Goal: Check status

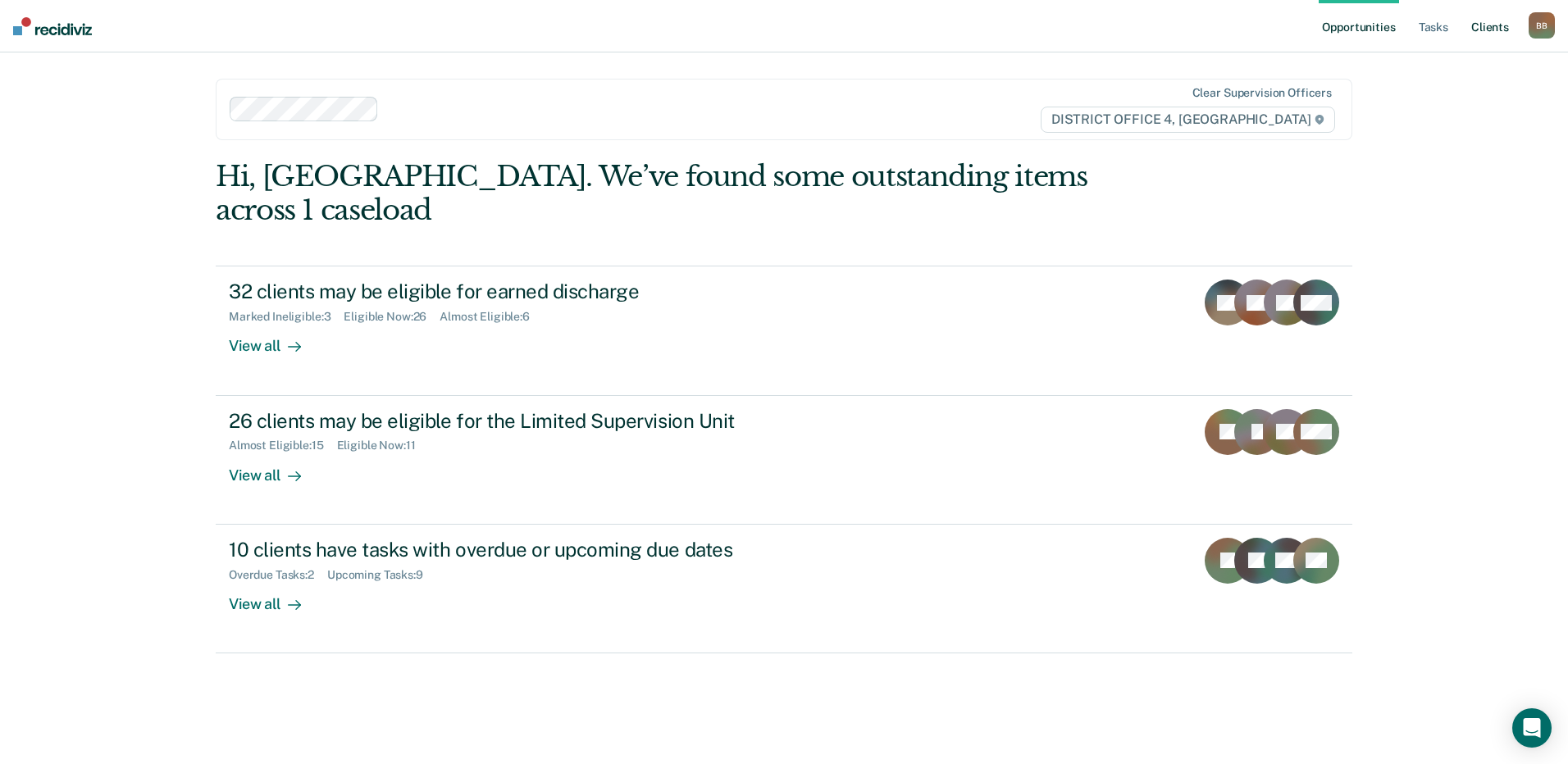
click at [1494, 27] on link "Client s" at bounding box center [1490, 26] width 45 height 52
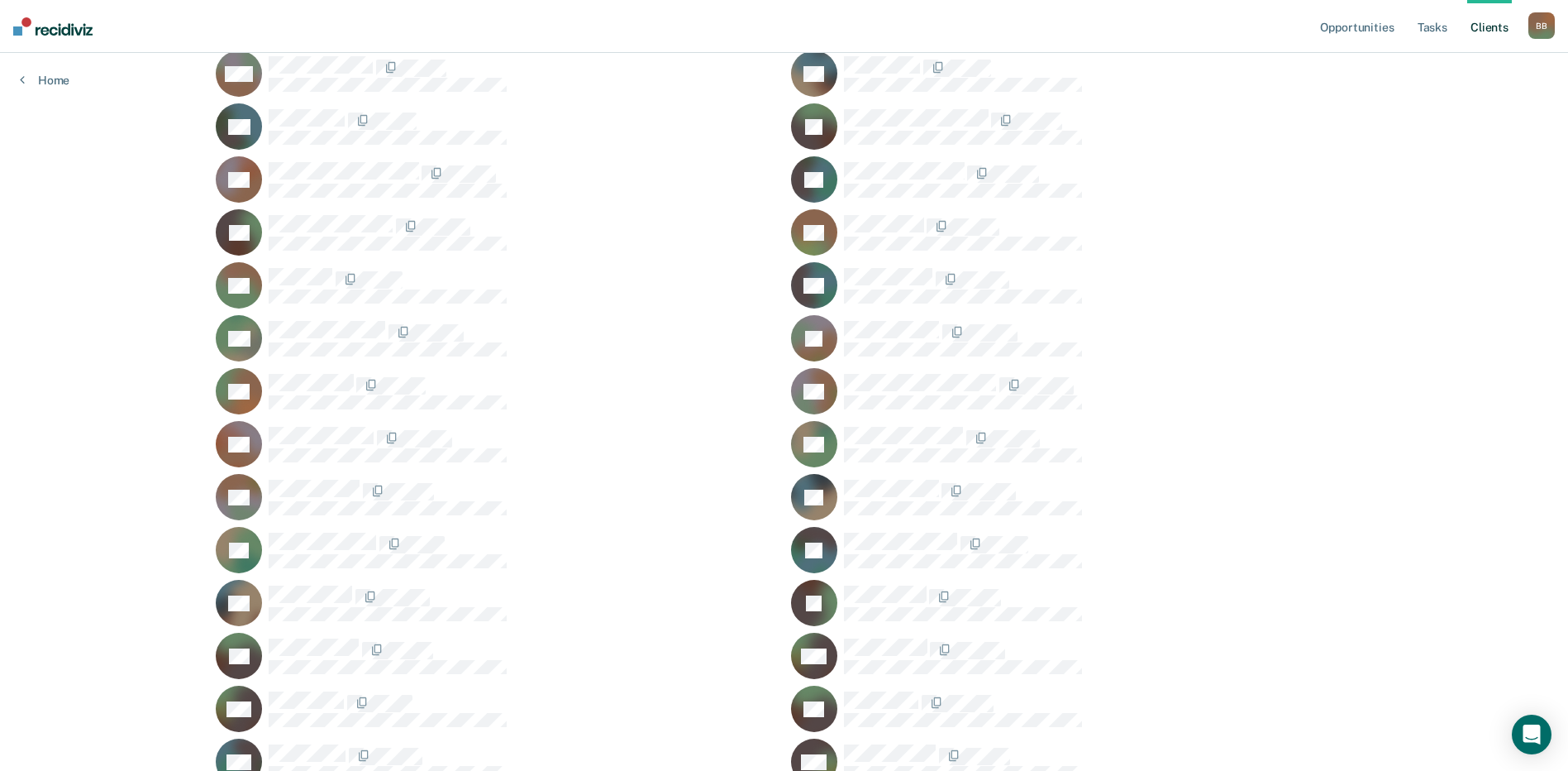
scroll to position [1251, 0]
